Goal: Navigation & Orientation: Find specific page/section

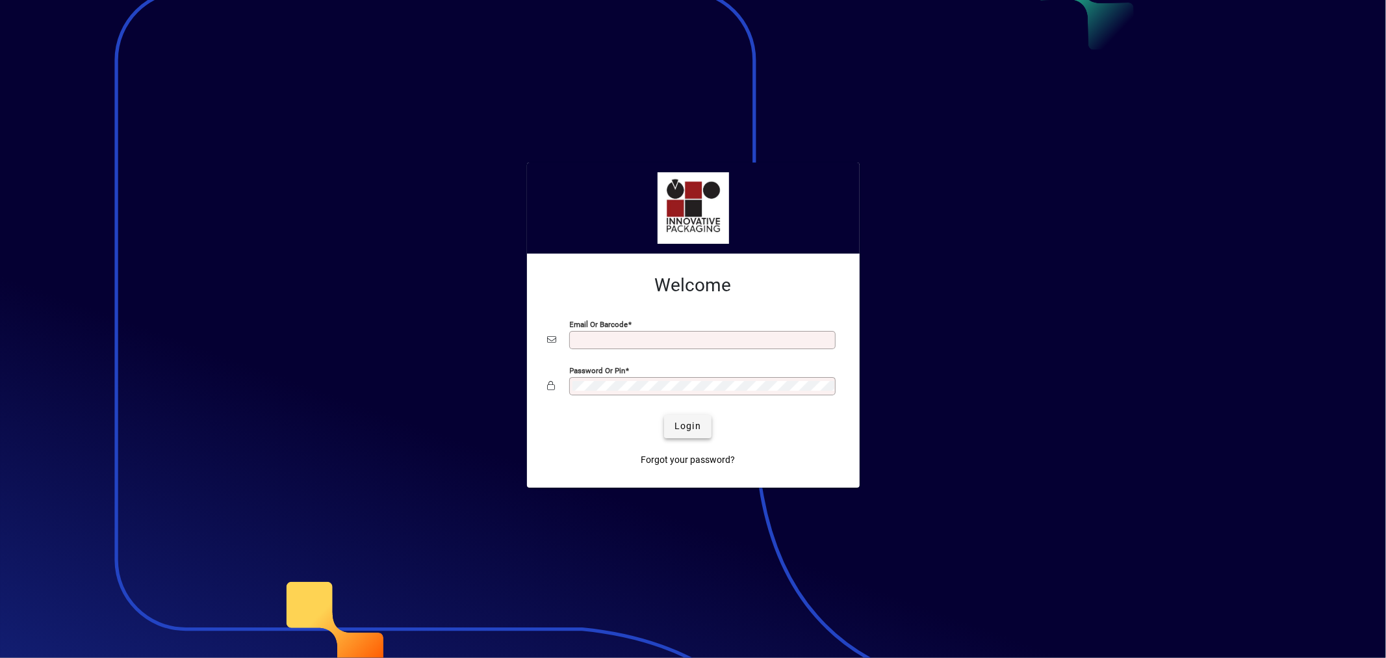
type input "**********"
click at [705, 426] on span "submit" at bounding box center [687, 426] width 47 height 31
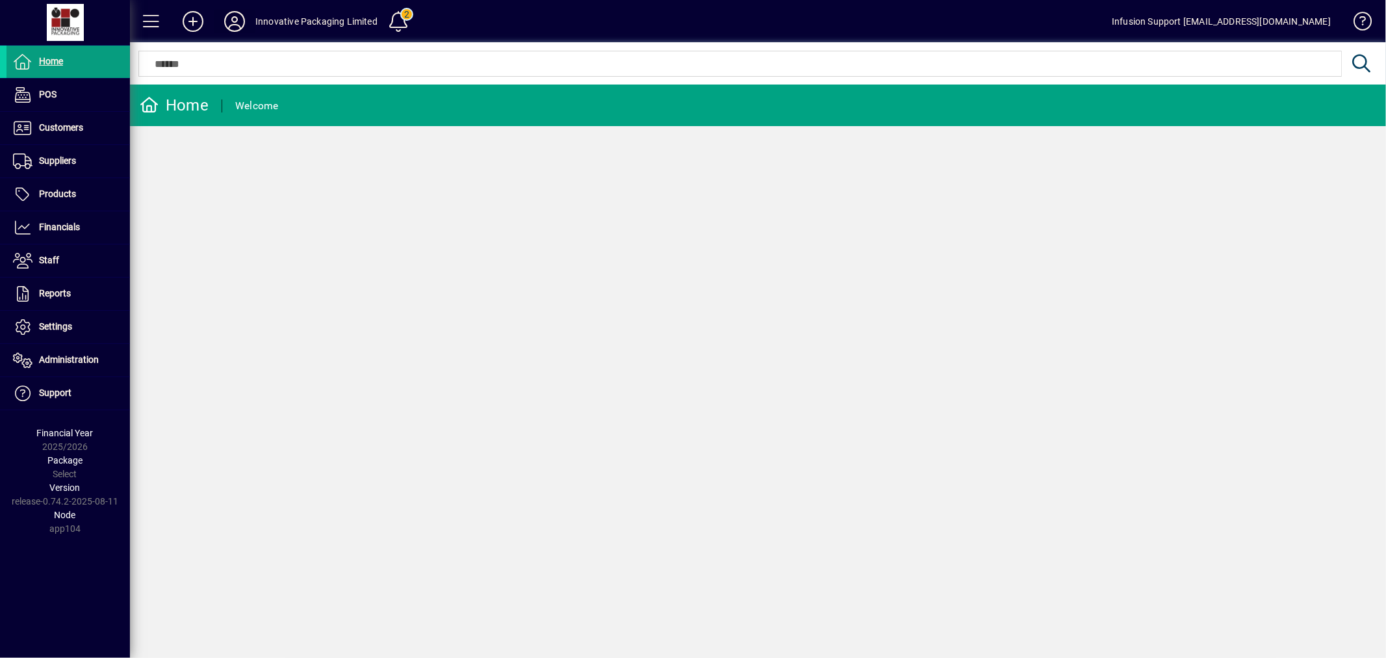
click at [227, 13] on icon at bounding box center [235, 21] width 26 height 21
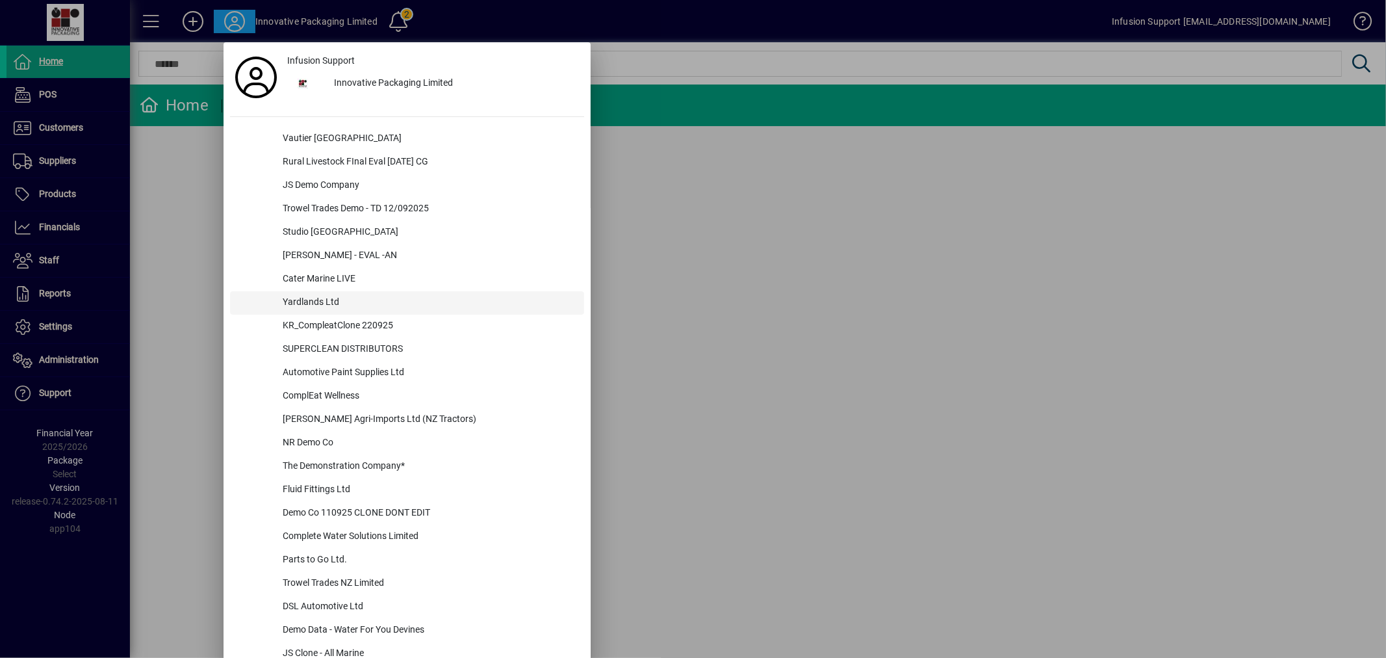
click at [346, 300] on div "Yardlands Ltd" at bounding box center [428, 302] width 312 height 23
